Goal: Information Seeking & Learning: Learn about a topic

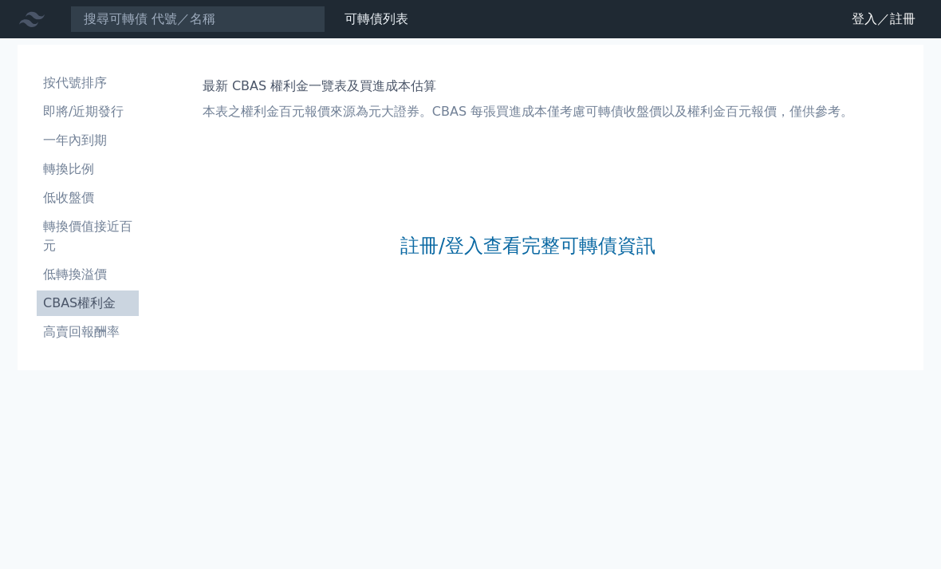
click at [583, 241] on link "註冊/登入查看完整可轉債資訊" at bounding box center [527, 246] width 255 height 26
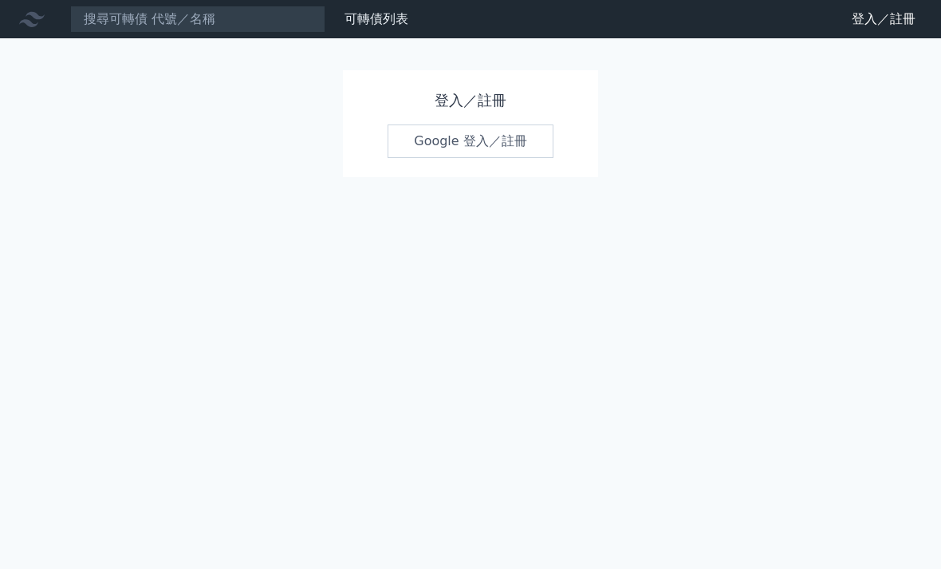
click at [472, 132] on link "Google 登入／註冊" at bounding box center [471, 140] width 166 height 33
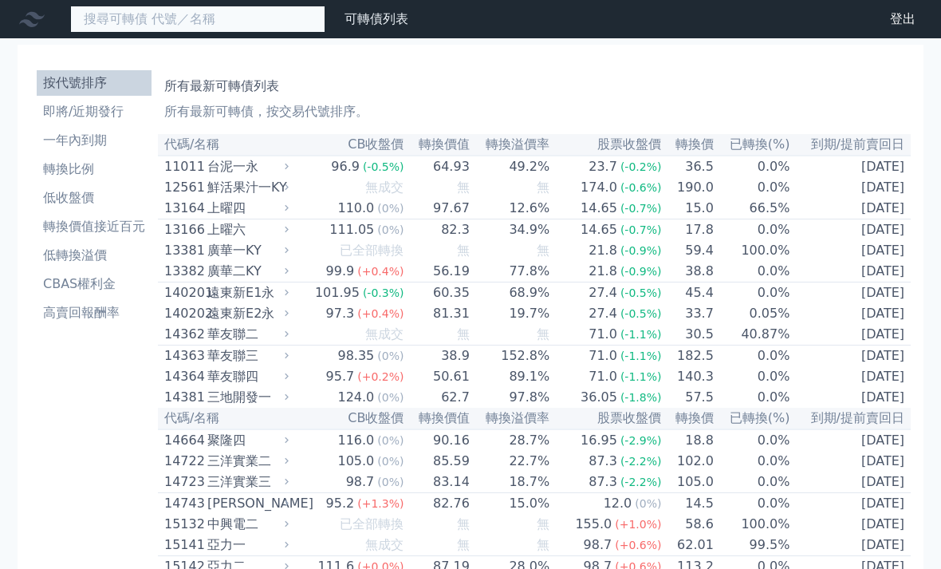
click at [125, 16] on input at bounding box center [197, 19] width 255 height 27
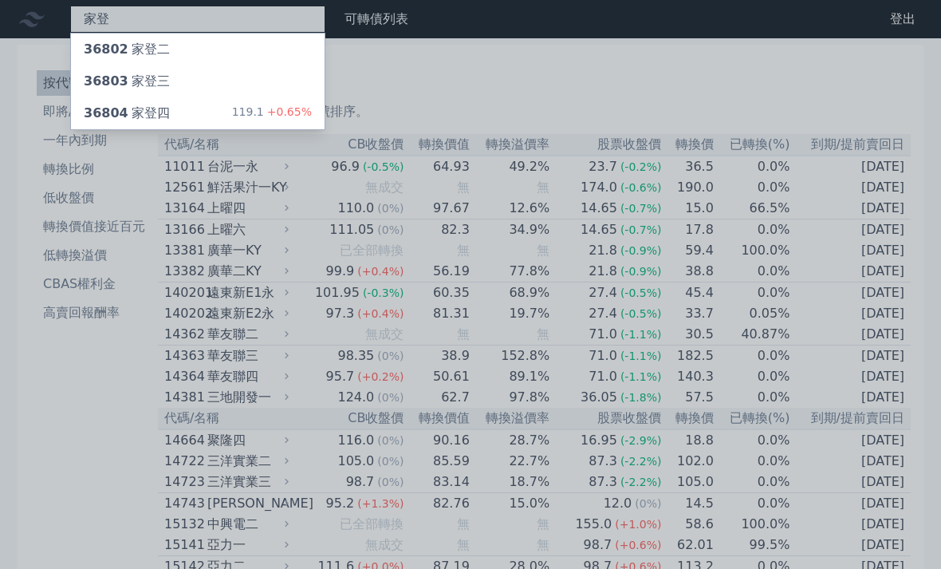
type input "家登"
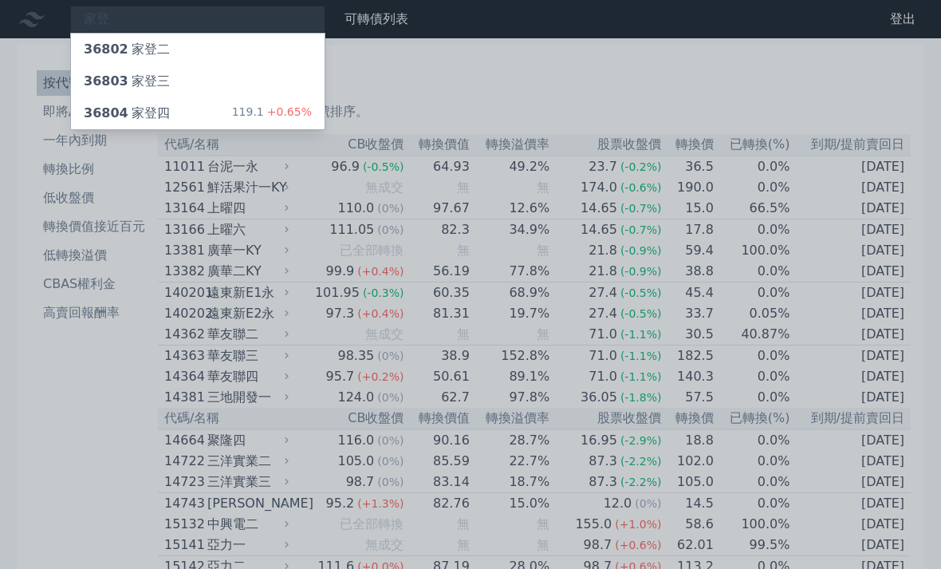
click at [120, 104] on div "36804 家登四" at bounding box center [127, 113] width 86 height 19
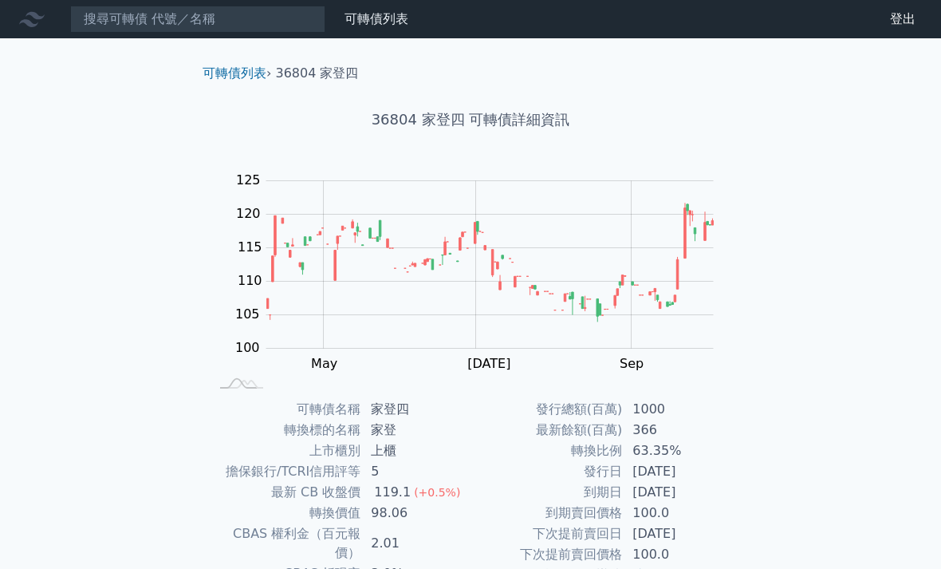
click at [244, 56] on div "可轉債列表 › 36804 家登四" at bounding box center [470, 60] width 561 height 45
click at [238, 65] on link "可轉債列表" at bounding box center [235, 72] width 64 height 15
click at [234, 72] on link "可轉債列表" at bounding box center [235, 72] width 64 height 15
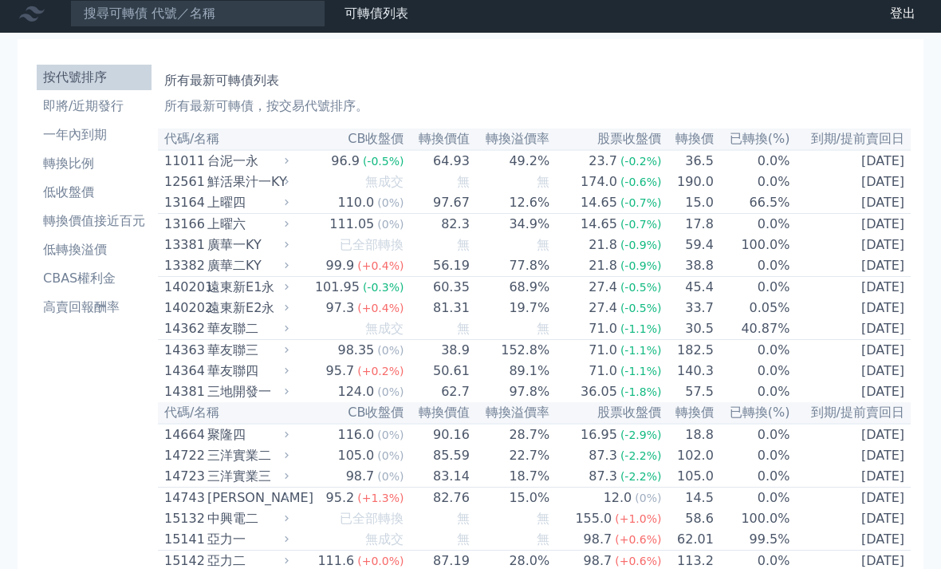
scroll to position [6, 0]
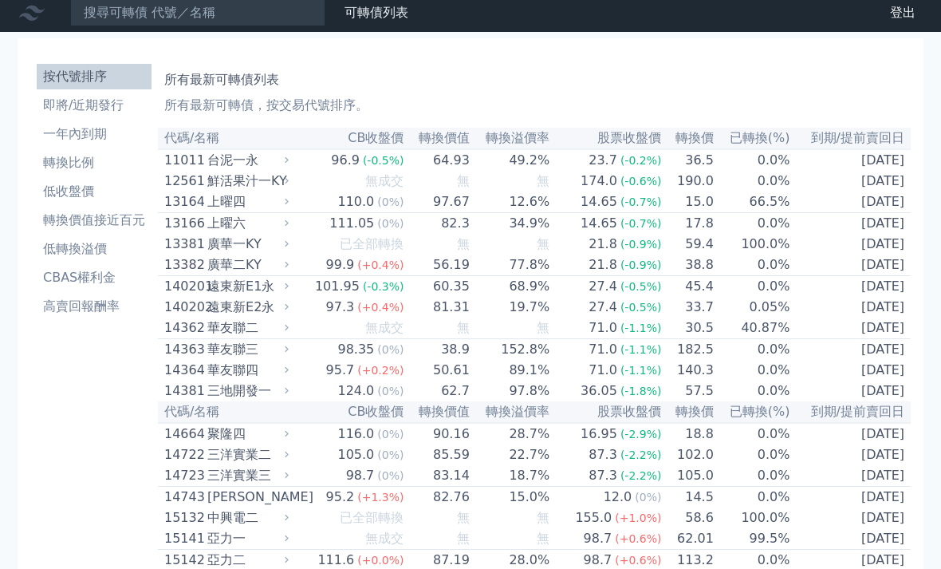
click at [856, 140] on th "到期/提前賣回日" at bounding box center [850, 139] width 120 height 22
click at [82, 307] on li "高賣回報酬率" at bounding box center [94, 306] width 115 height 19
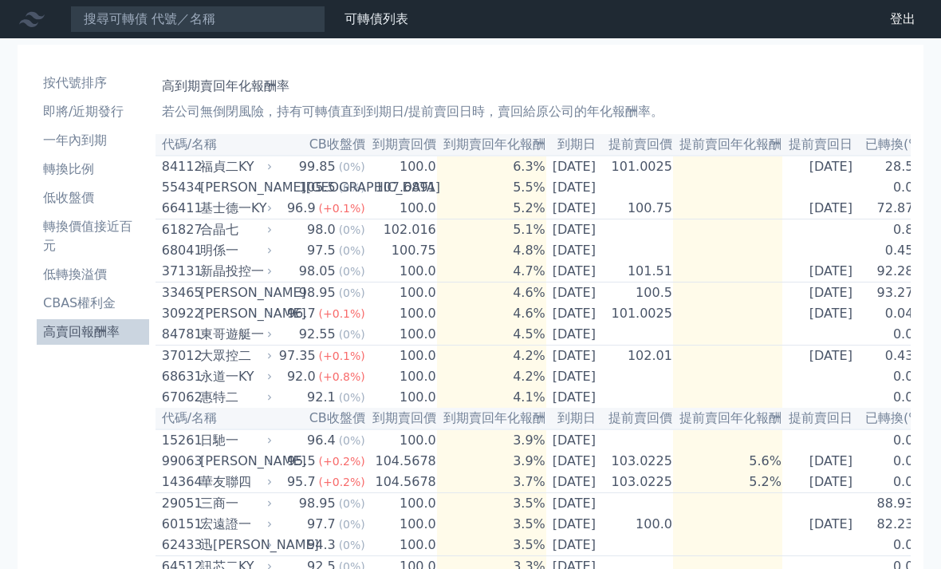
click at [79, 139] on li "一年內到期" at bounding box center [93, 140] width 112 height 19
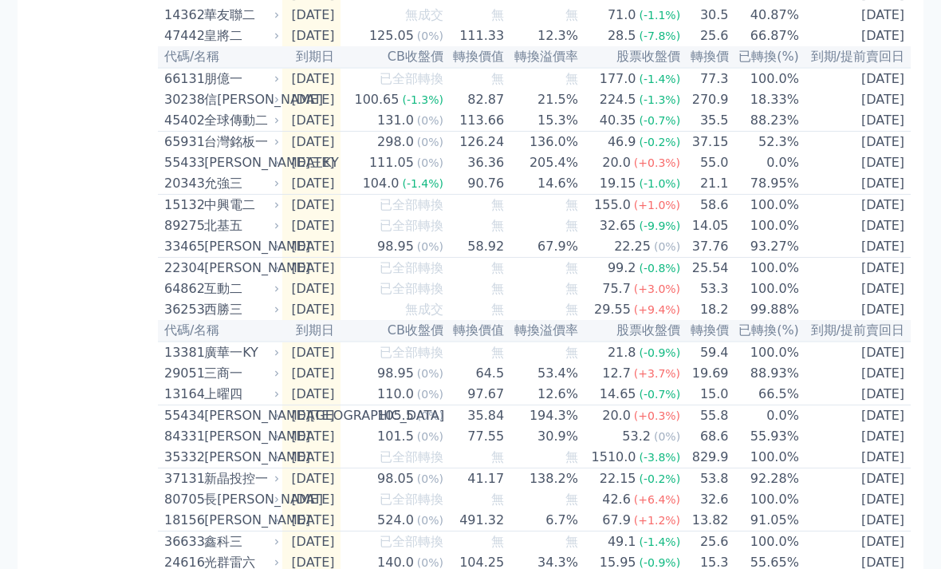
scroll to position [908, 0]
click at [139, 305] on div "按代號排序 即將/近期發行 一年內到期 轉換比例 低收盤價 轉換價值接近百元 低轉換溢價 CBAS權利金 高賣回報酬率" at bounding box center [94, 517] width 128 height 2722
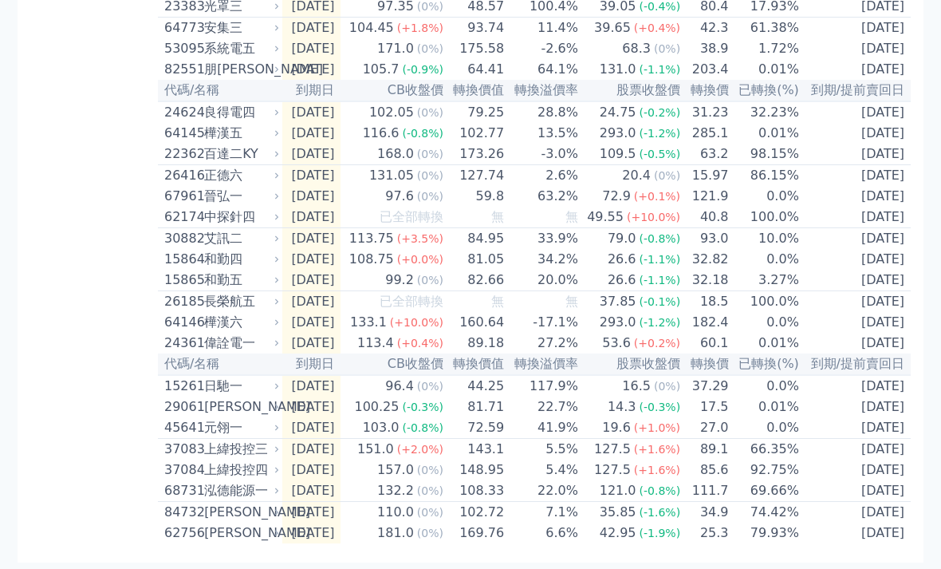
scroll to position [2392, 0]
